Goal: Obtain resource: Obtain resource

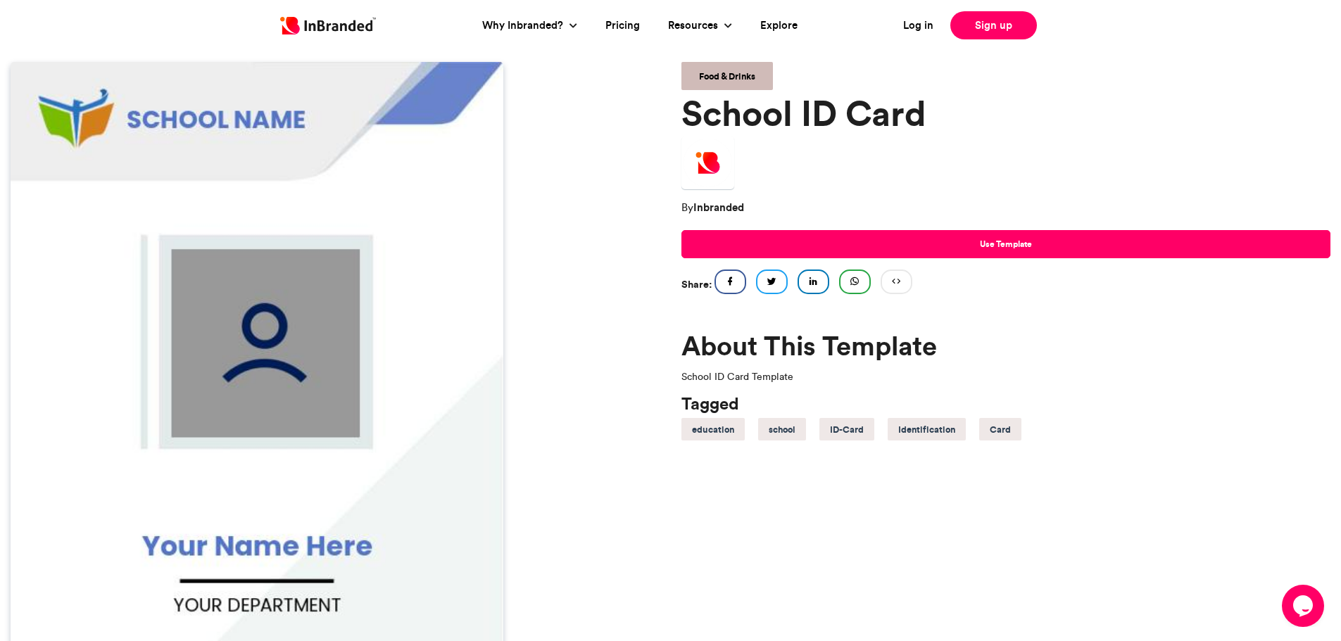
click at [303, 255] on img at bounding box center [257, 469] width 493 height 815
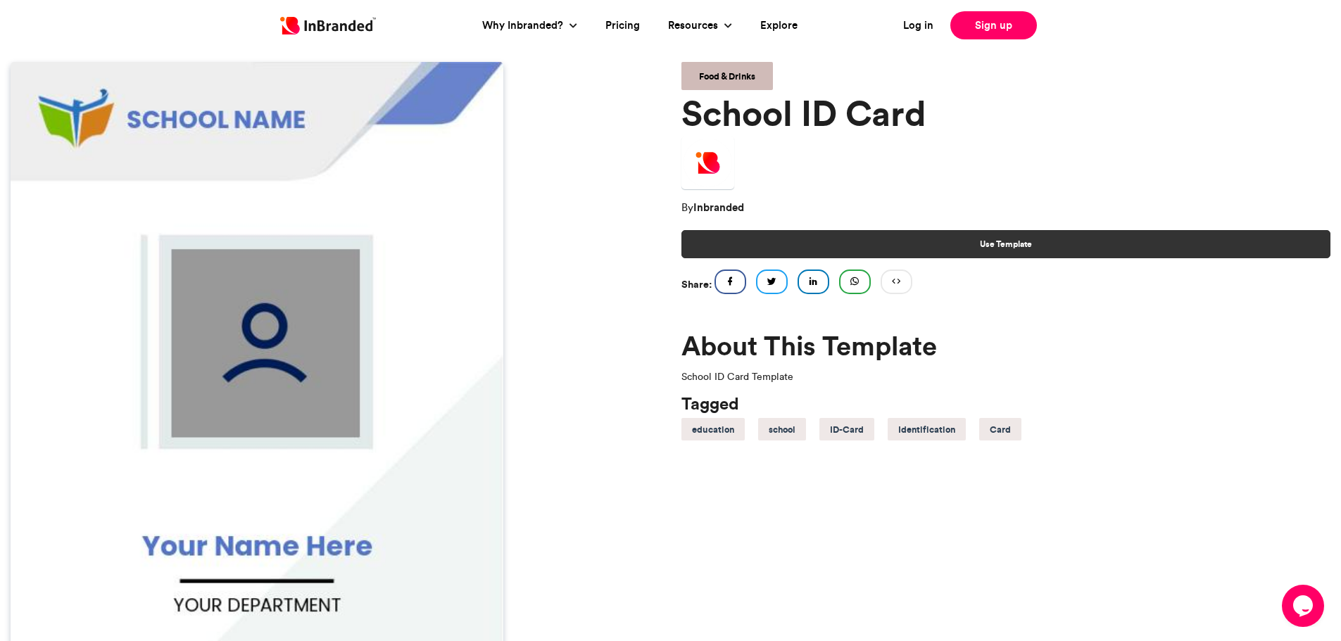
click at [1003, 244] on span "Use Template" at bounding box center [1006, 244] width 52 height 13
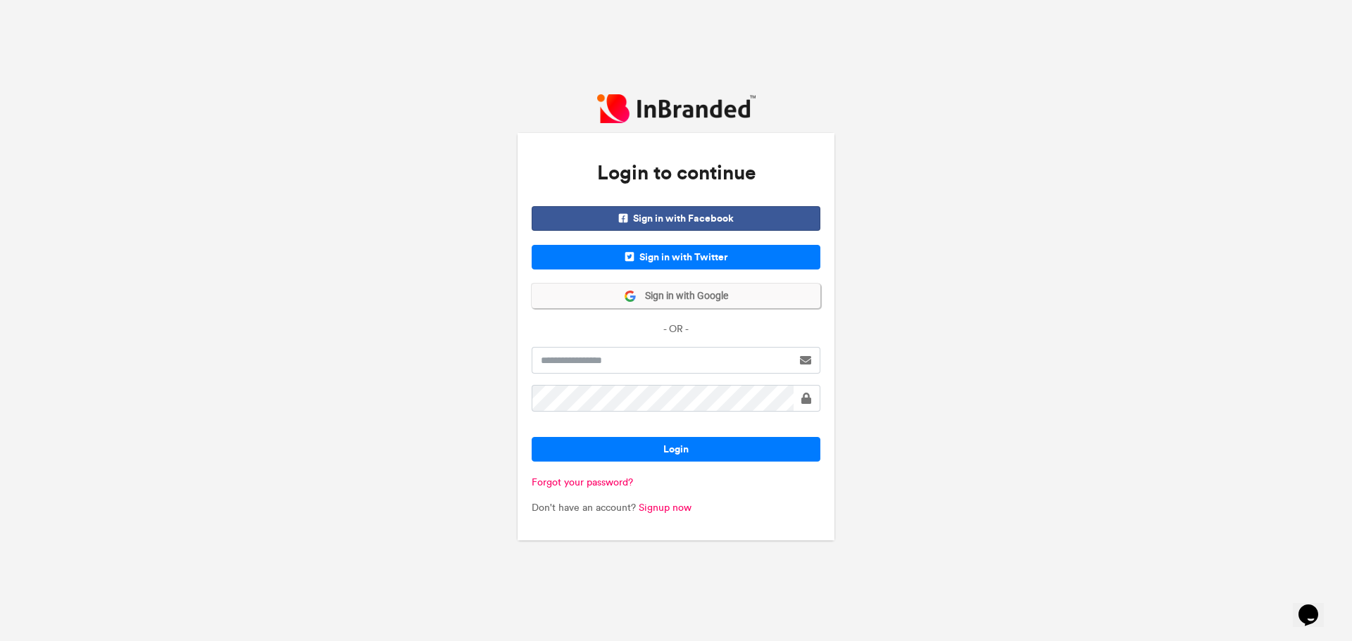
click at [697, 299] on span "Sign in with Google" at bounding box center [682, 296] width 92 height 14
